Goal: Information Seeking & Learning: Learn about a topic

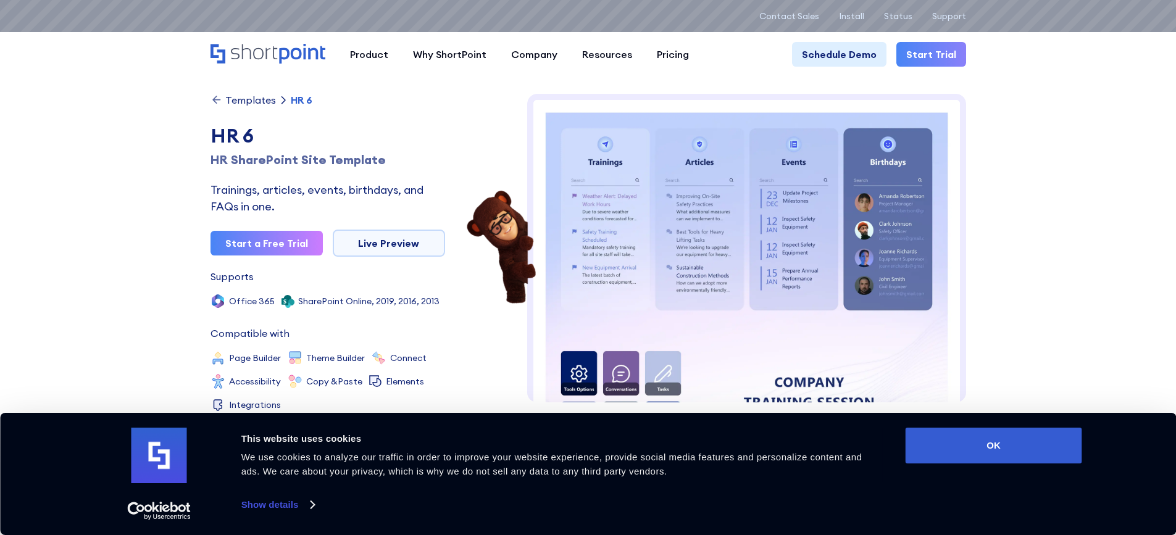
scroll to position [123, 0]
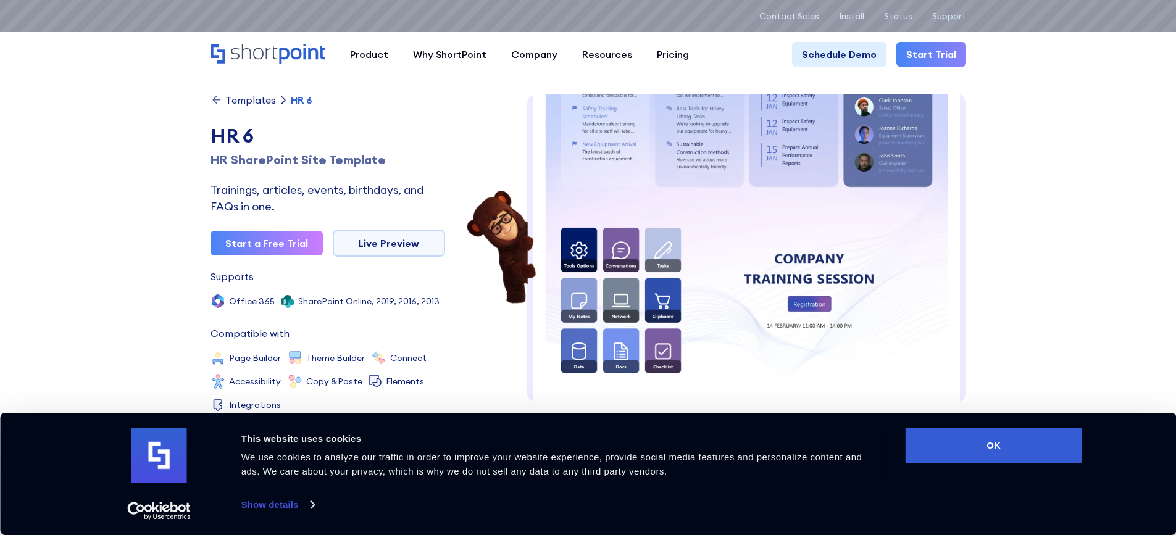
click at [712, 205] on img at bounding box center [746, 379] width 439 height 818
click at [254, 98] on div "Templates" at bounding box center [250, 100] width 51 height 10
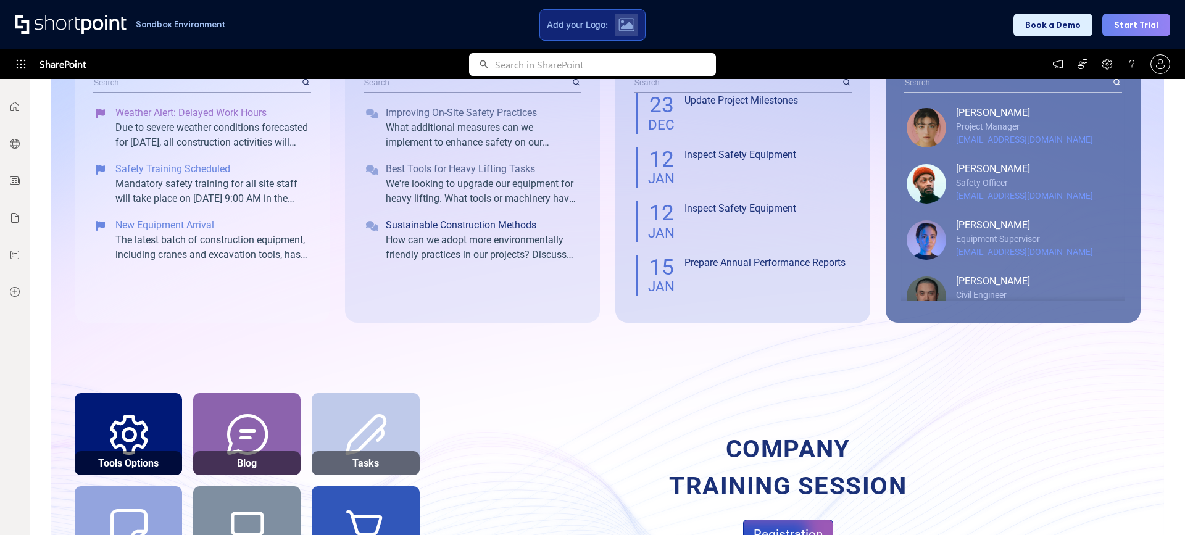
scroll to position [247, 0]
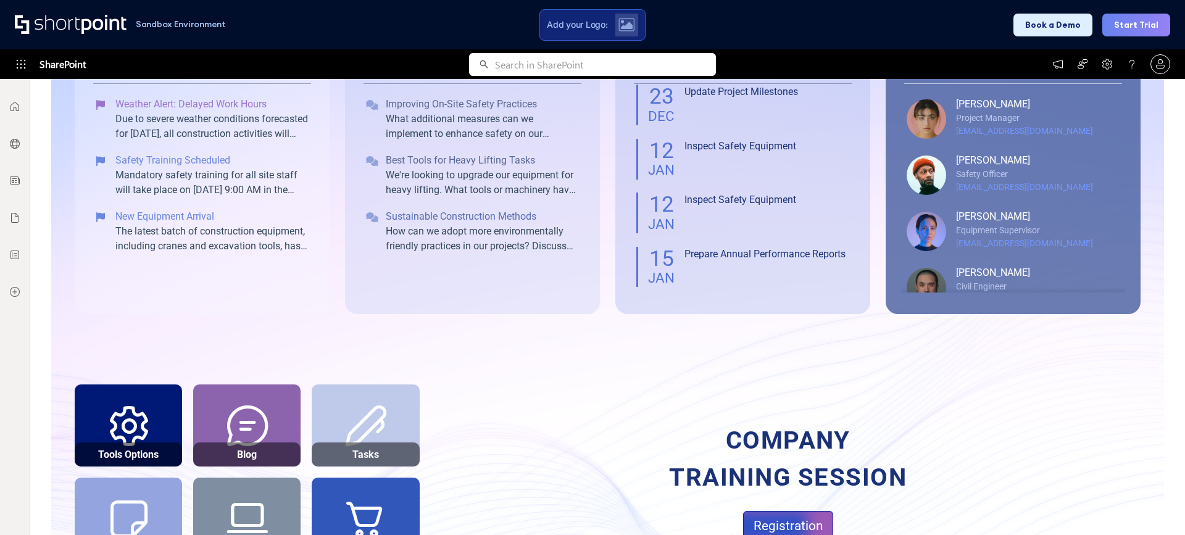
click at [433, 253] on div "How can we adopt more environmentally friendly practices in our projects? Discu…" at bounding box center [482, 239] width 193 height 30
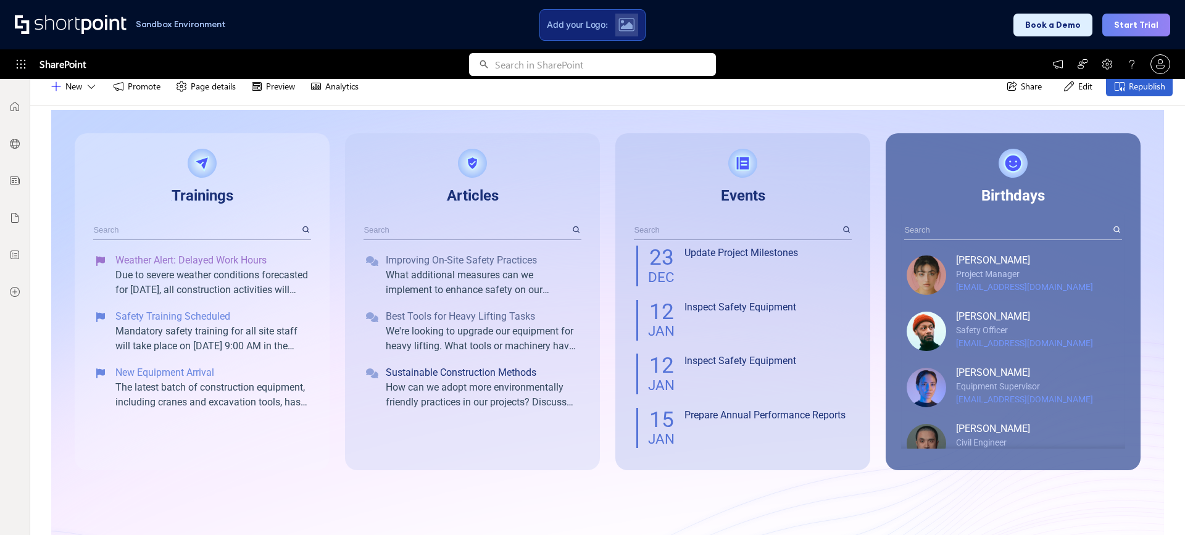
scroll to position [0, 0]
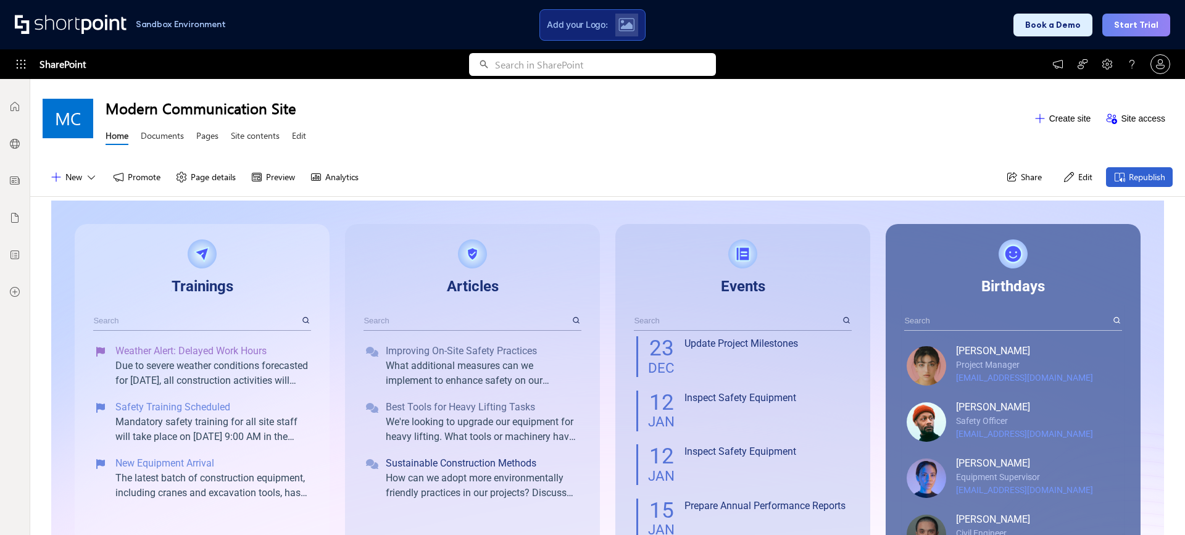
click at [506, 301] on div "Improving On-Site Safety Practices What additional measures can we implement to…" at bounding box center [471, 422] width 223 height 247
click at [1073, 177] on button "Edit" at bounding box center [1077, 177] width 44 height 20
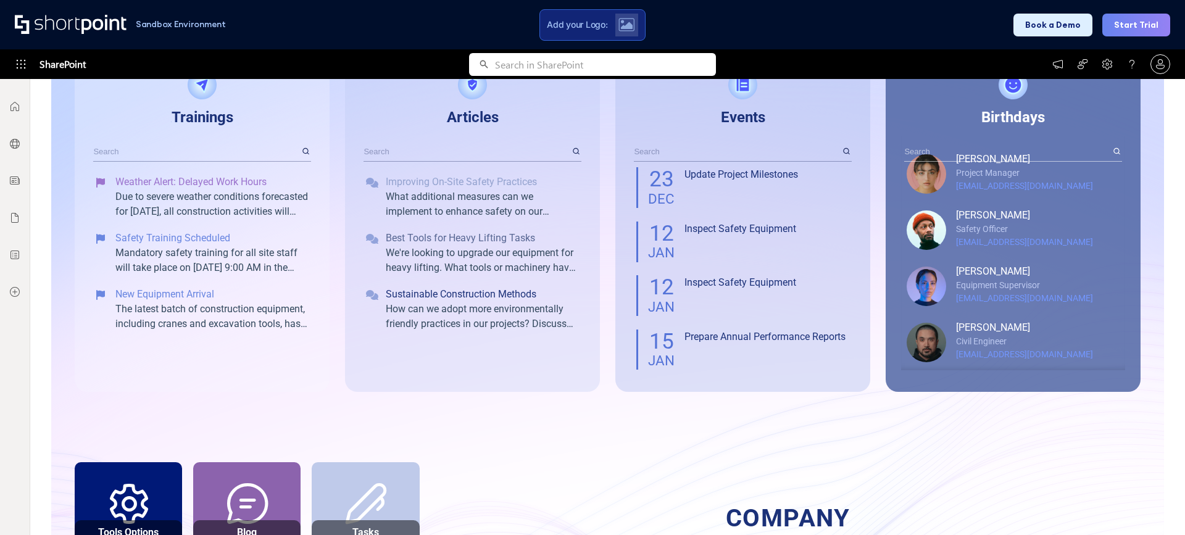
scroll to position [62, 0]
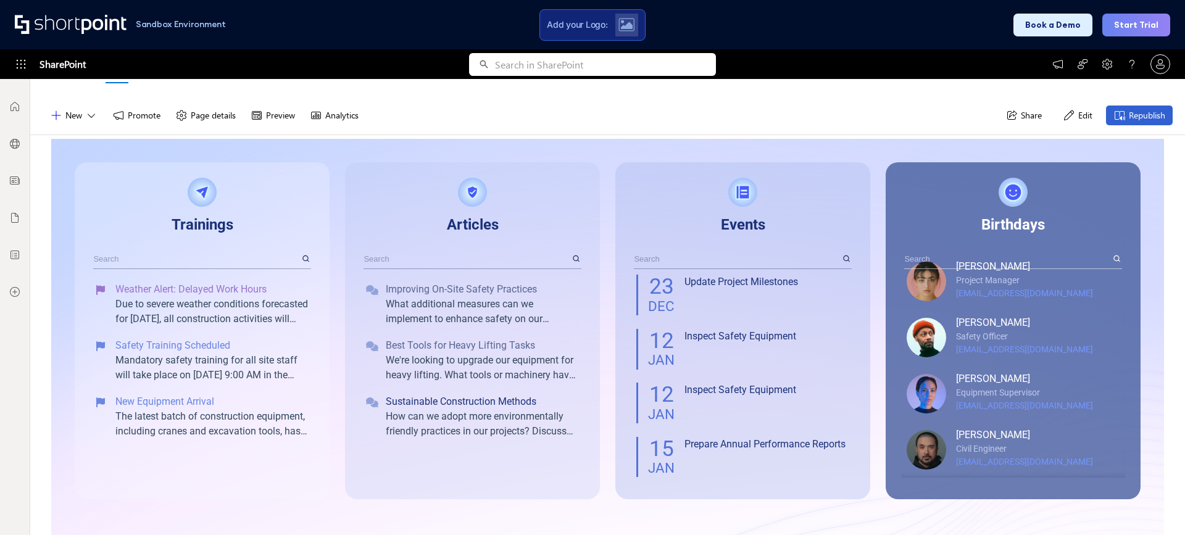
click at [229, 260] on input "text" at bounding box center [196, 258] width 207 height 19
click at [217, 225] on span "Trainings" at bounding box center [203, 224] width 62 height 17
click at [210, 189] on div at bounding box center [202, 192] width 29 height 29
click at [254, 196] on div ". Trainings Weather Alert: Delayed Work Hours Due to severe weather conditions …" at bounding box center [201, 331] width 223 height 306
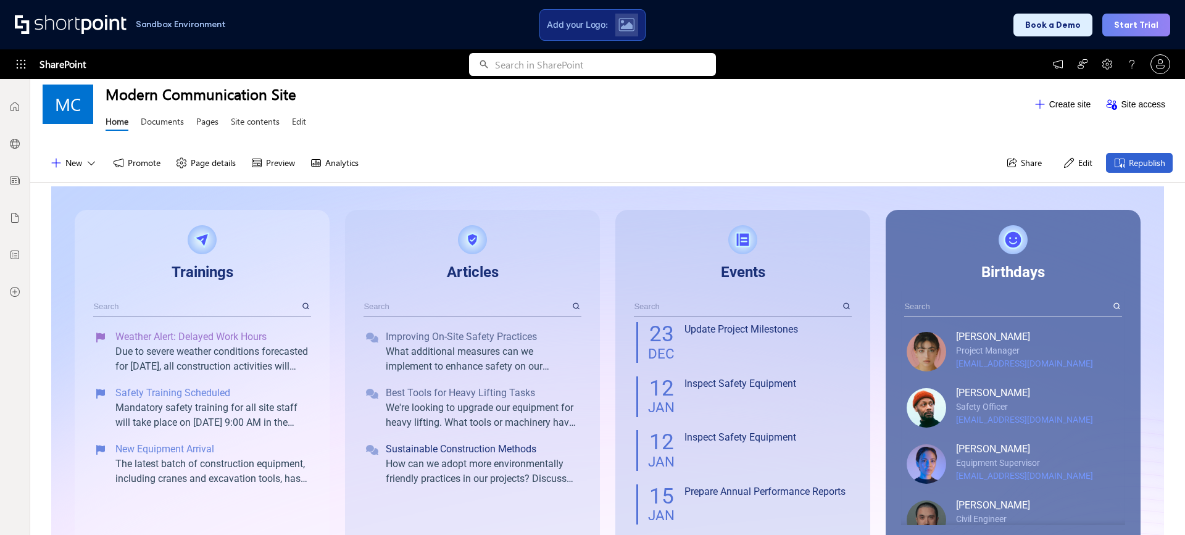
scroll to position [0, 0]
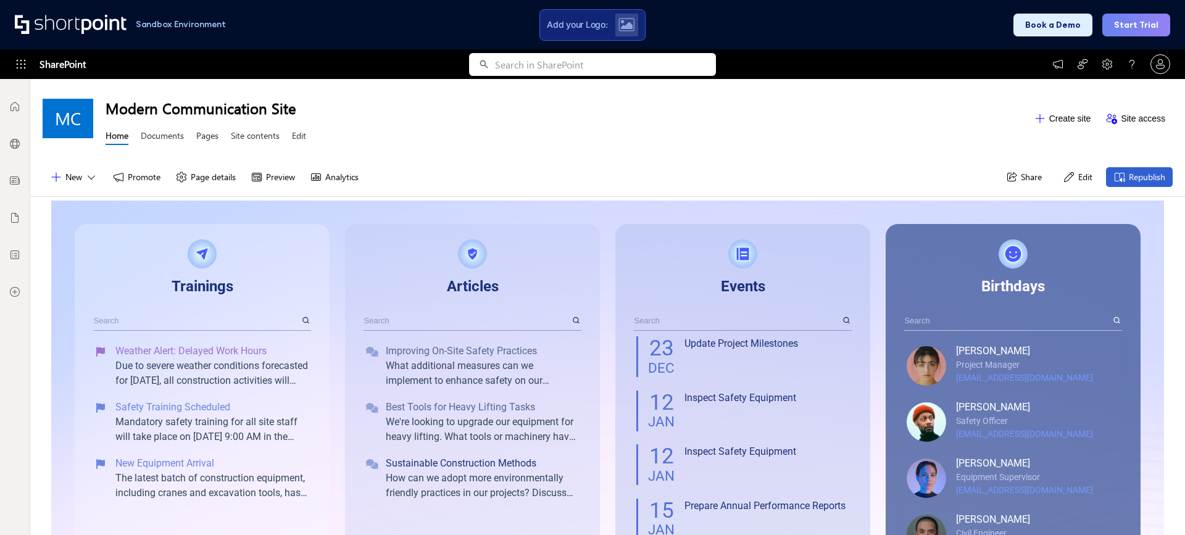
click at [465, 133] on div "Modern Communication Site Home Documents Pages Site contents Edit" at bounding box center [566, 118] width 921 height 60
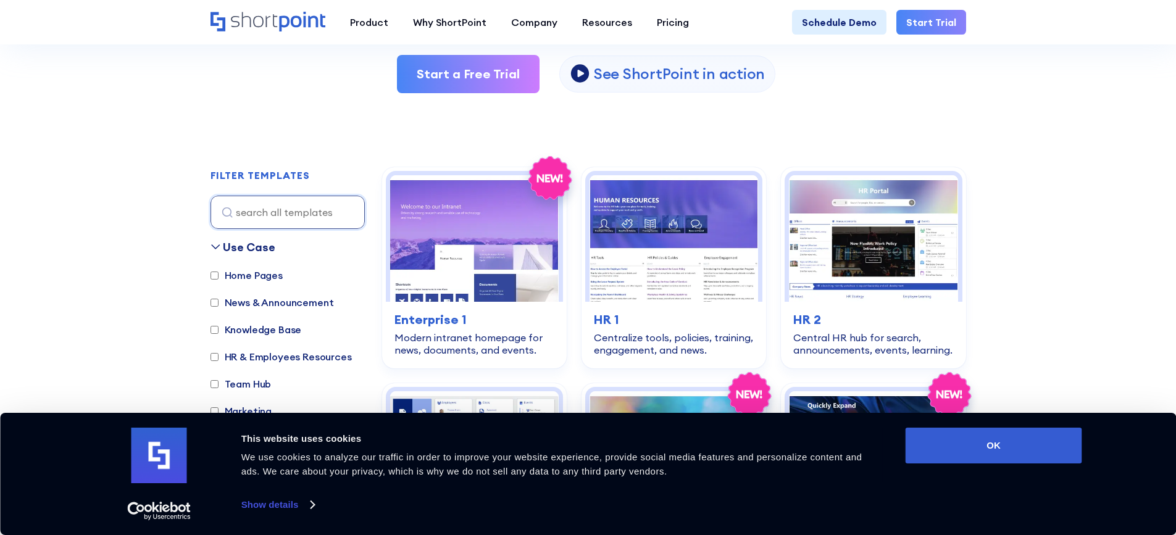
scroll to position [370, 0]
